Goal: Find specific page/section: Find specific page/section

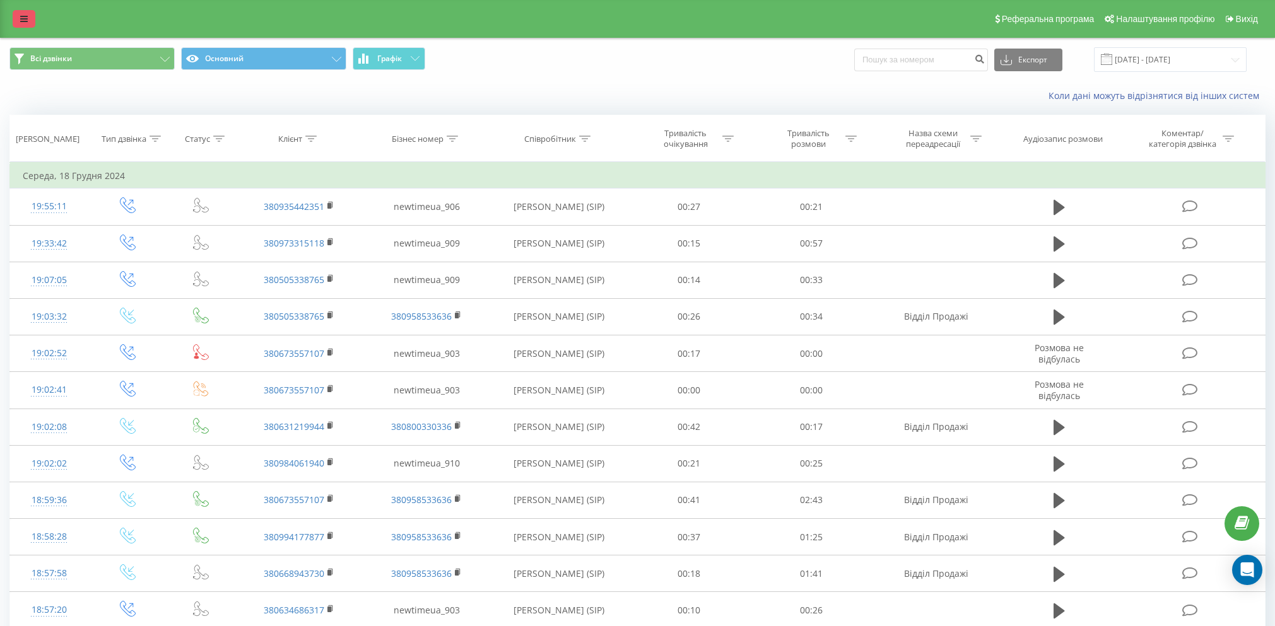
click at [28, 20] on link at bounding box center [24, 19] width 23 height 18
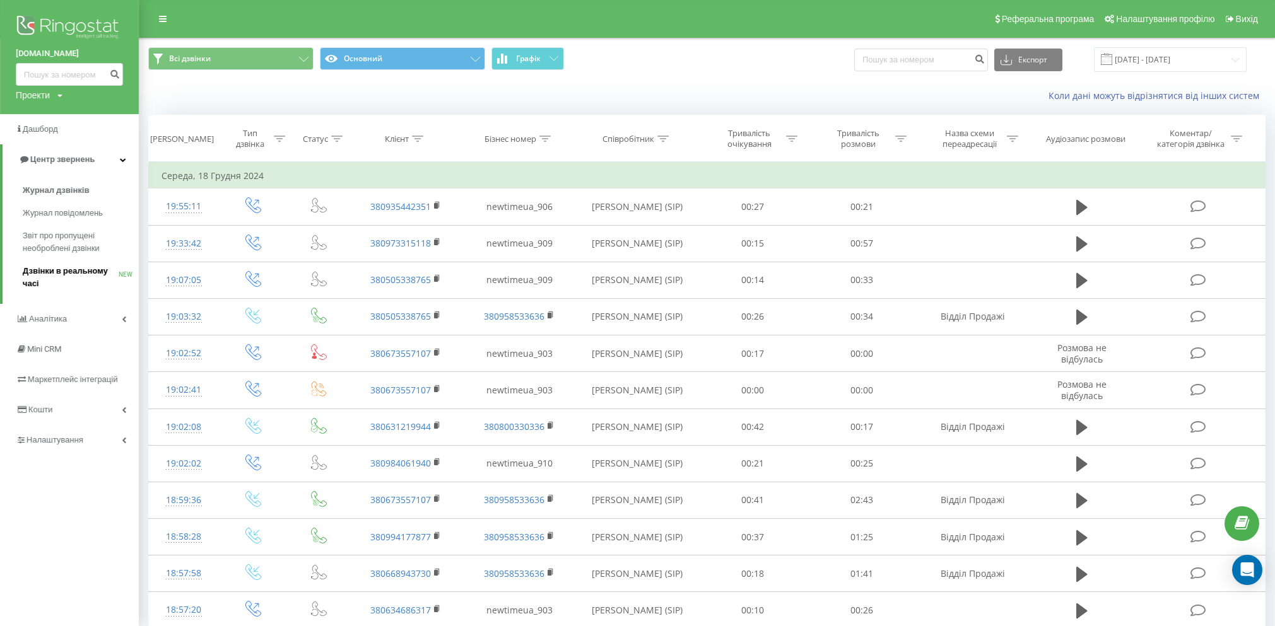
drag, startPoint x: 65, startPoint y: 265, endPoint x: 71, endPoint y: 266, distance: 6.4
click at [66, 265] on link "Дзвінки в реальному часі NEW" at bounding box center [81, 277] width 116 height 35
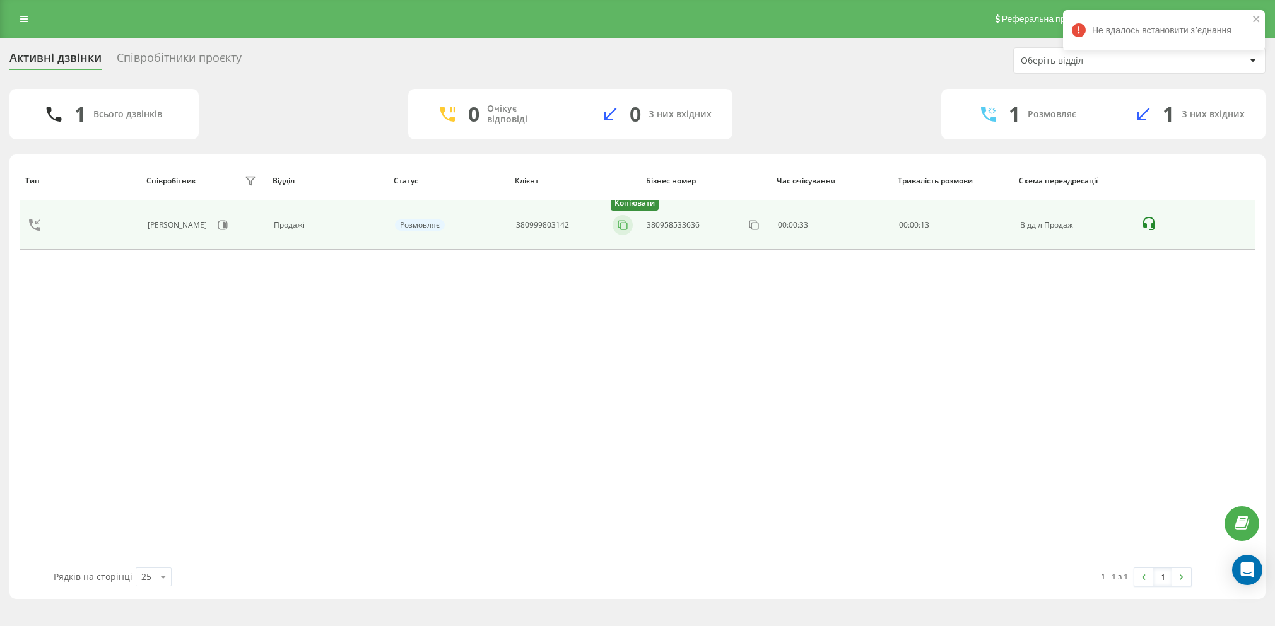
click at [632, 222] on button at bounding box center [622, 225] width 20 height 14
